Goal: Check status: Check status

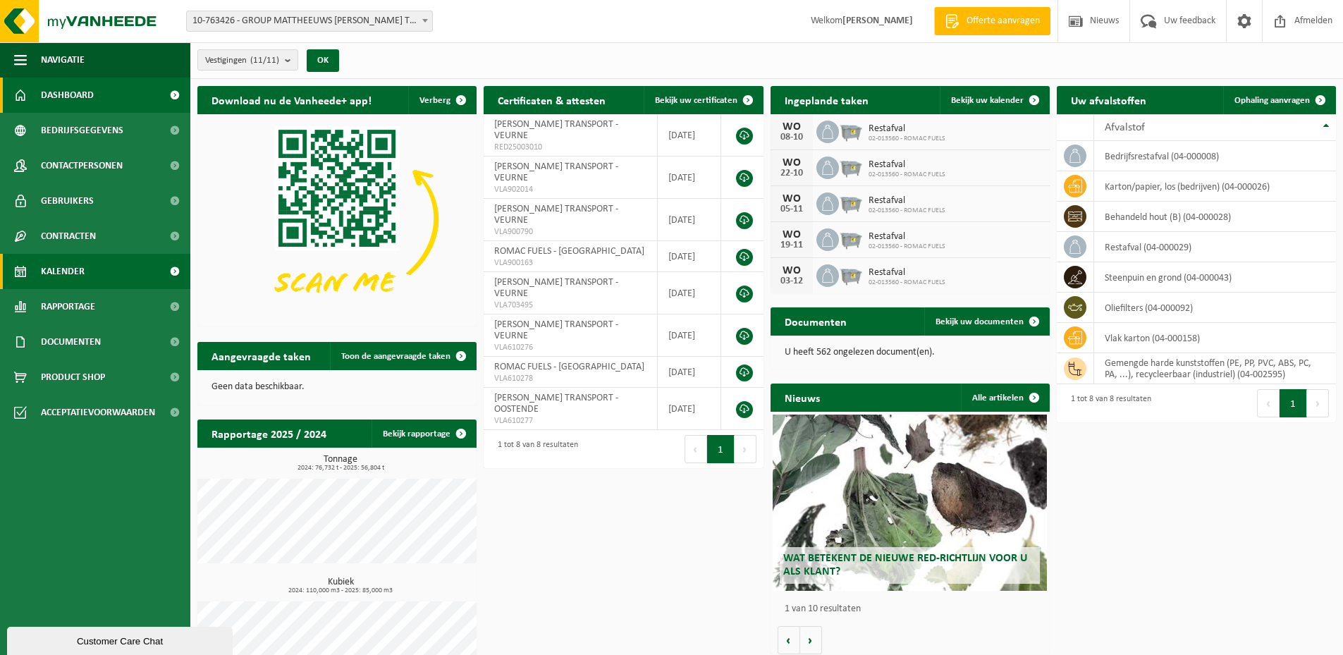
click at [90, 274] on link "Kalender" at bounding box center [95, 271] width 190 height 35
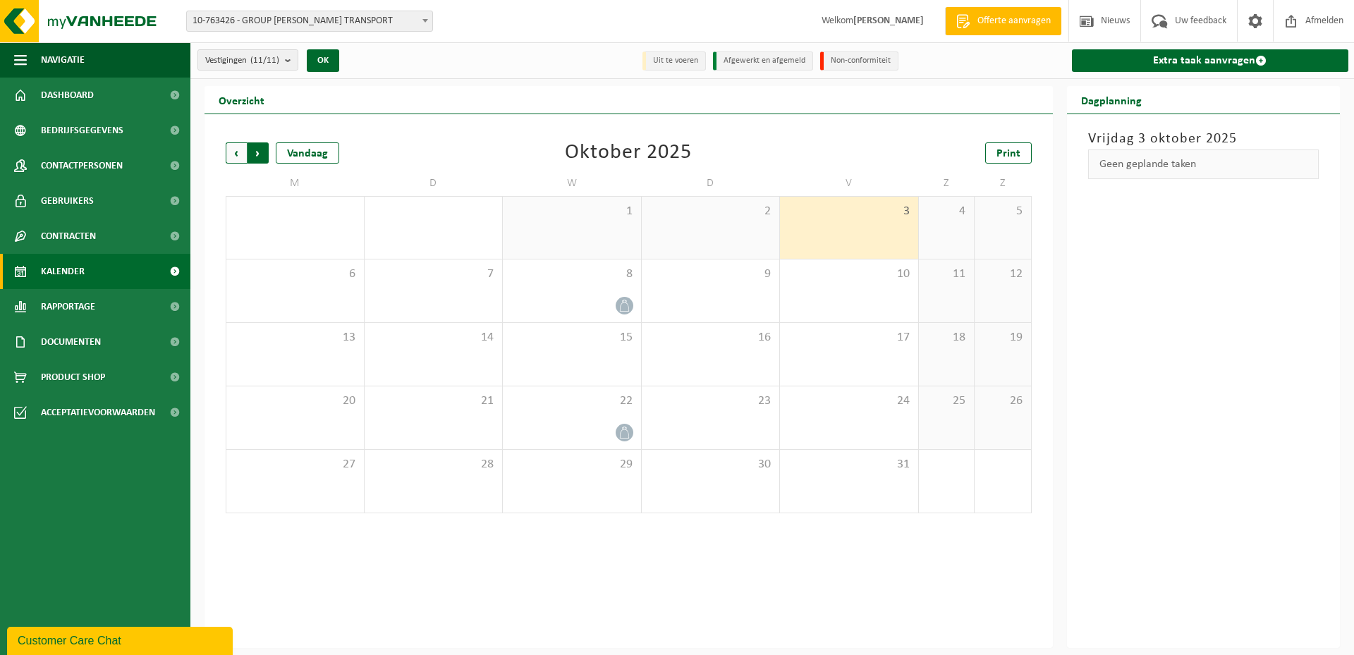
click at [234, 150] on span "Vorige" at bounding box center [236, 152] width 21 height 21
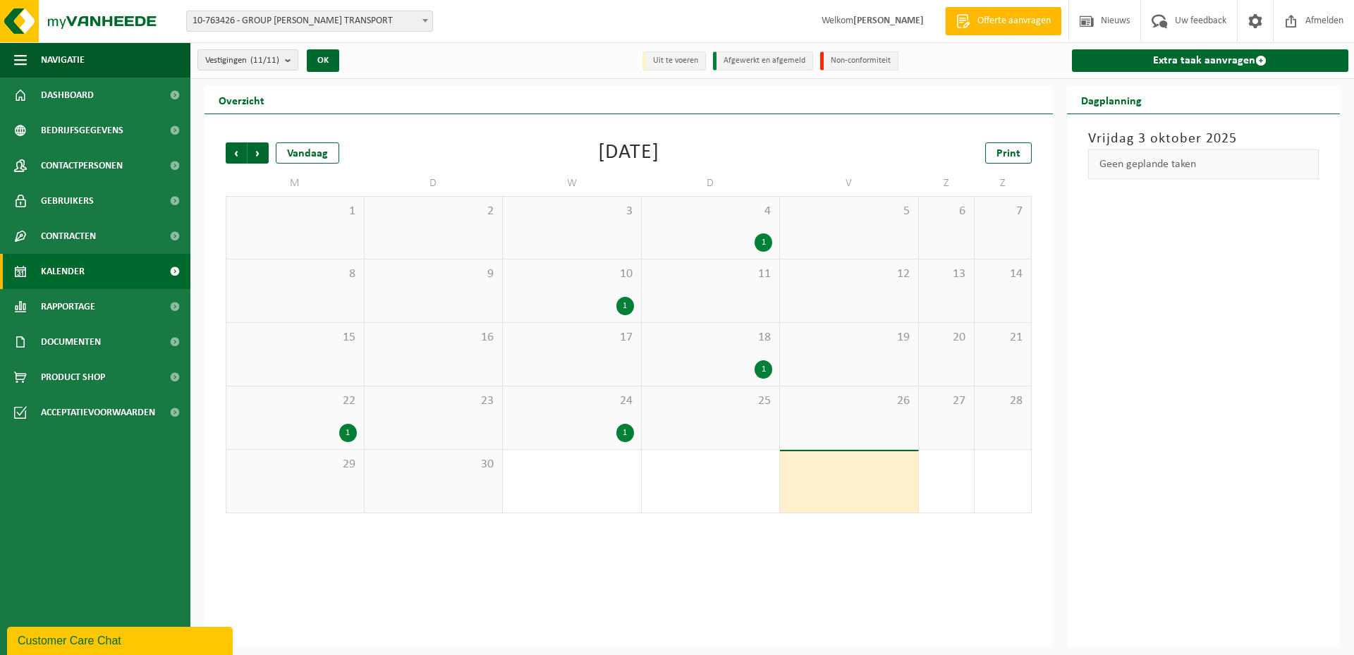
click at [626, 432] on div "1" at bounding box center [625, 433] width 18 height 18
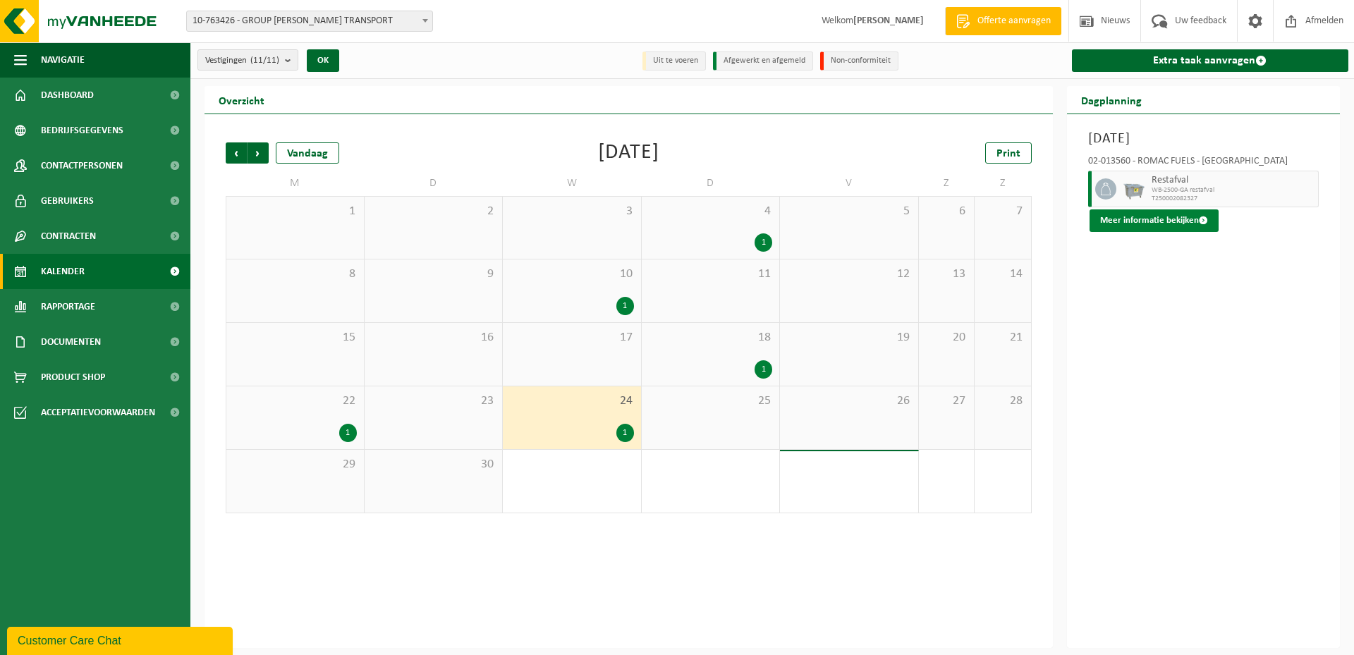
click at [1147, 219] on button "Meer informatie bekijken" at bounding box center [1154, 220] width 129 height 23
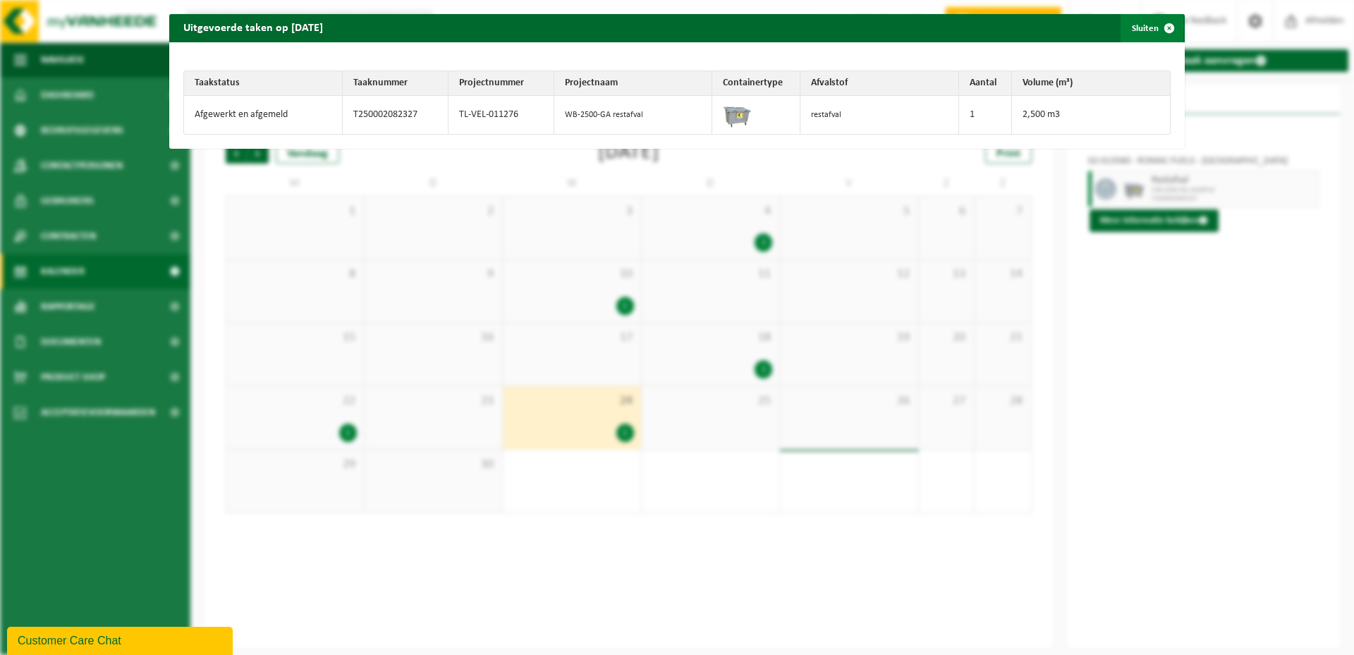
click at [1158, 24] on span "button" at bounding box center [1169, 28] width 28 height 28
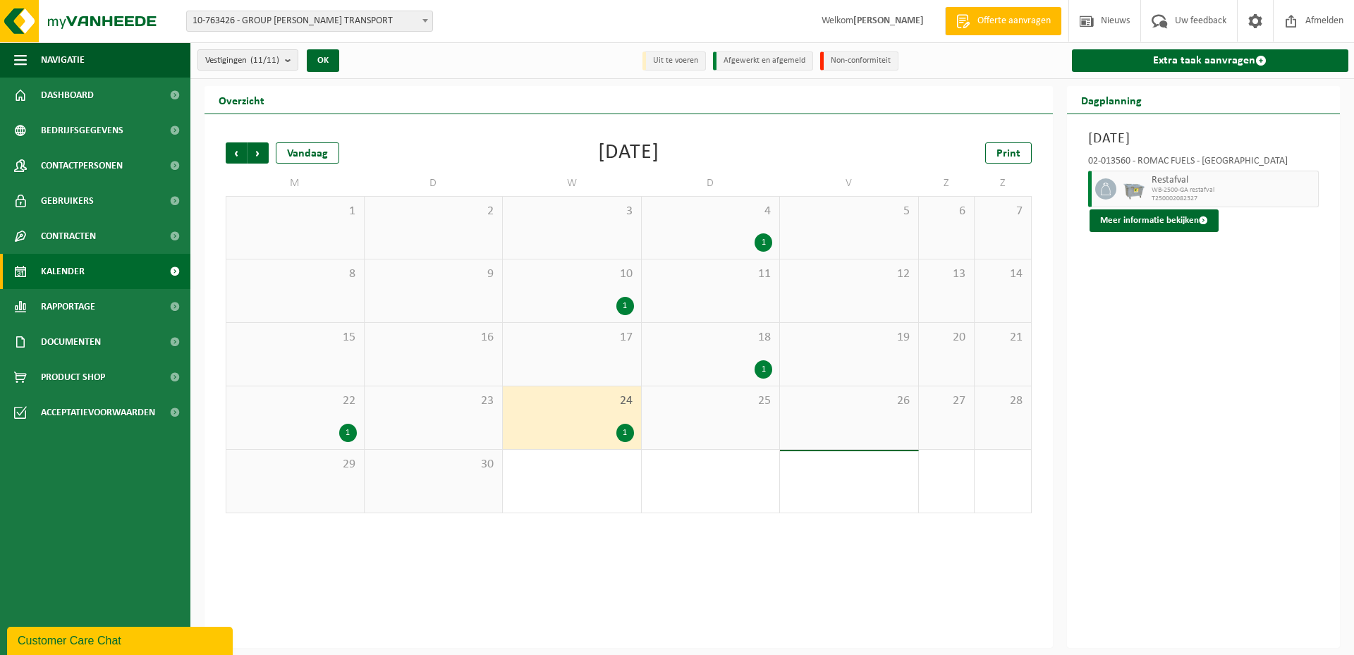
click at [627, 310] on div "1" at bounding box center [625, 306] width 18 height 18
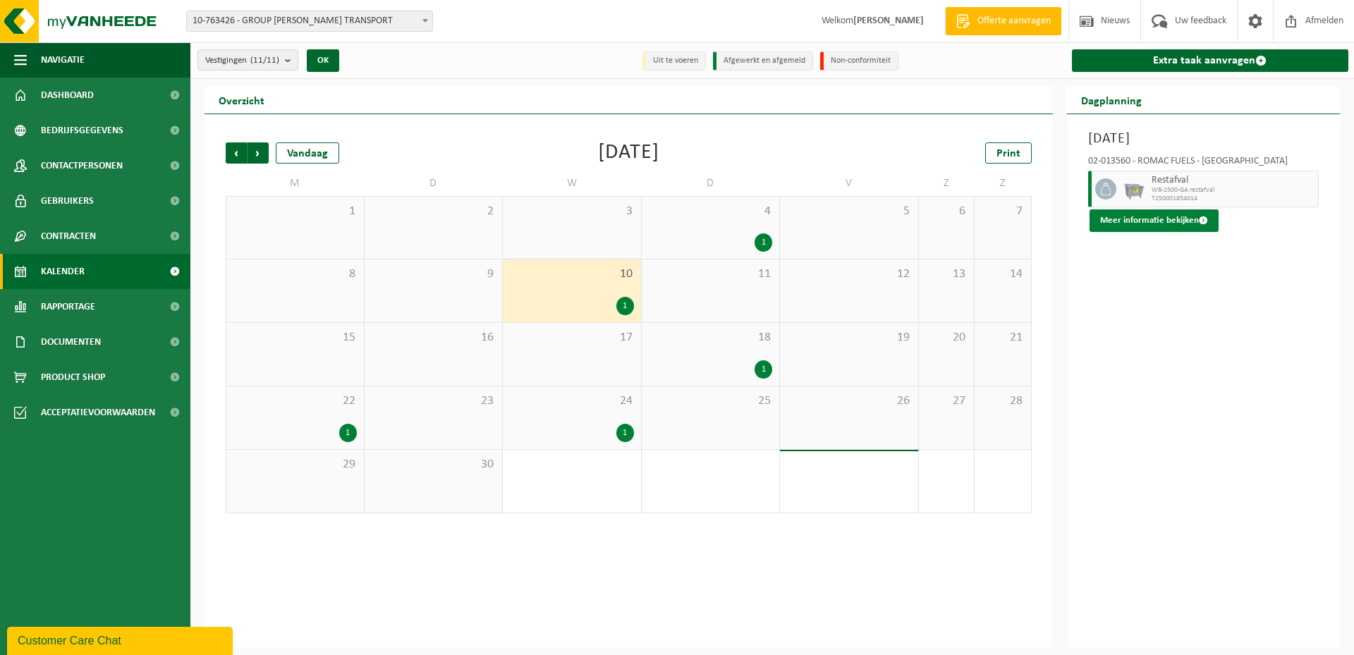
click at [1152, 217] on button "Meer informatie bekijken" at bounding box center [1154, 220] width 129 height 23
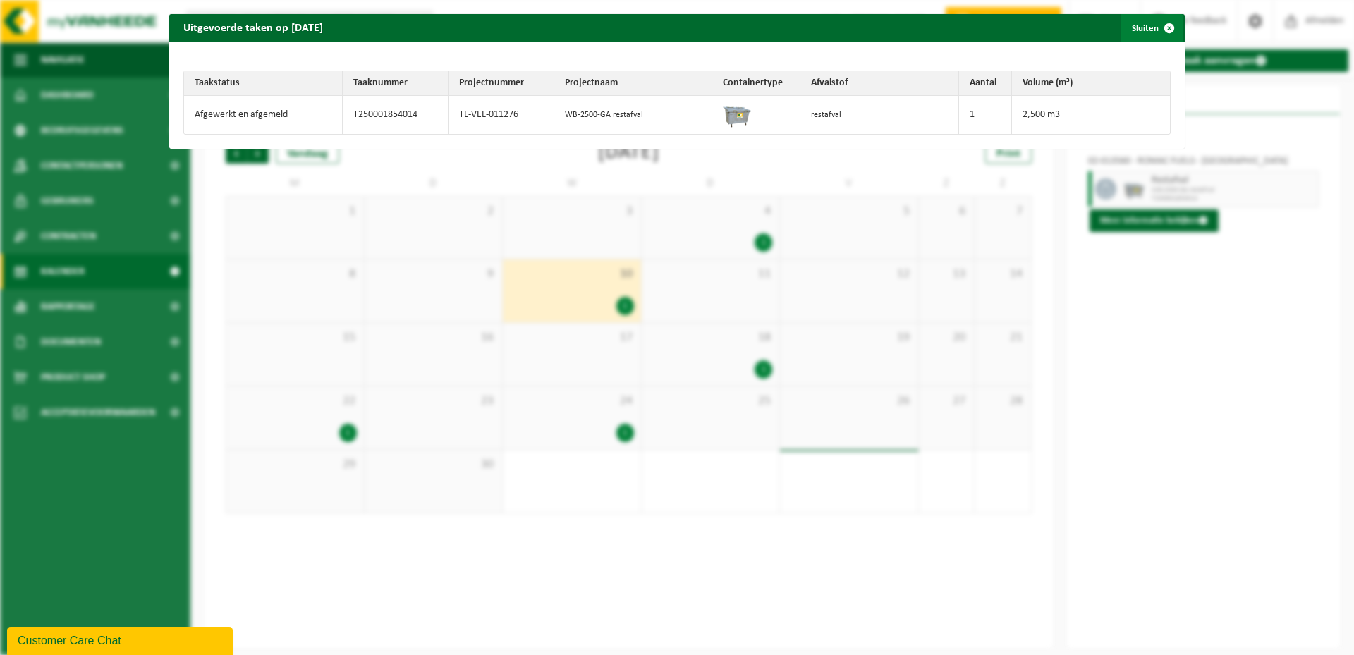
click at [1158, 23] on span "button" at bounding box center [1169, 28] width 28 height 28
